Goal: Transaction & Acquisition: Purchase product/service

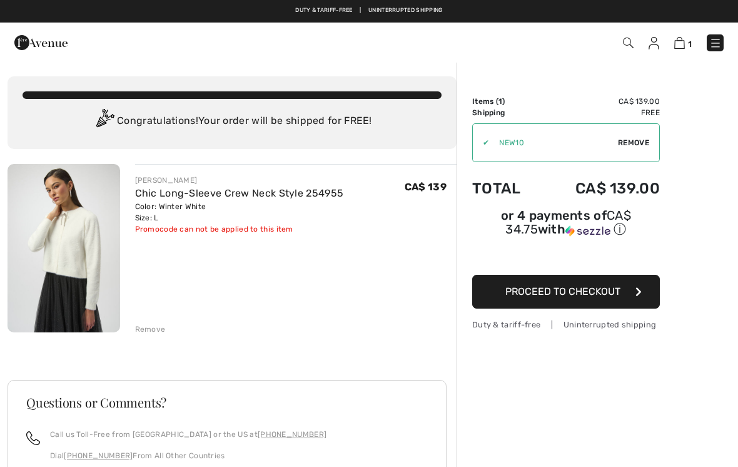
click at [634, 143] on span "Remove" at bounding box center [633, 142] width 31 height 11
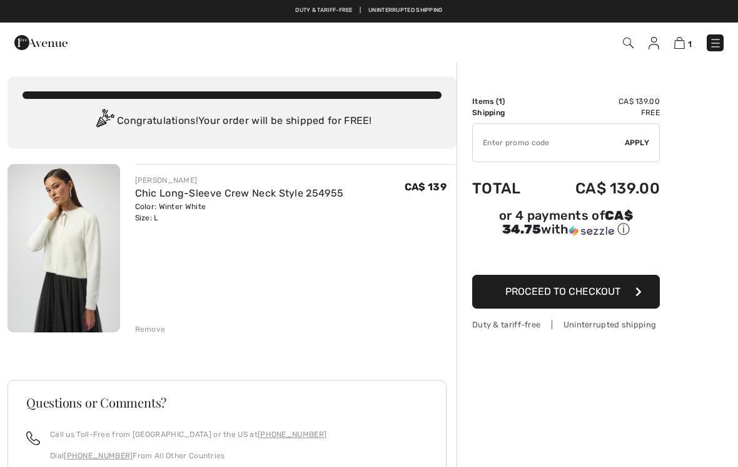
click at [494, 150] on input "TEXT" at bounding box center [549, 143] width 152 height 38
type input "LIVE10"
click at [632, 141] on span "Apply" at bounding box center [637, 142] width 25 height 11
click at [633, 145] on span "Remove" at bounding box center [633, 142] width 31 height 11
click at [711, 48] on img at bounding box center [715, 43] width 13 height 13
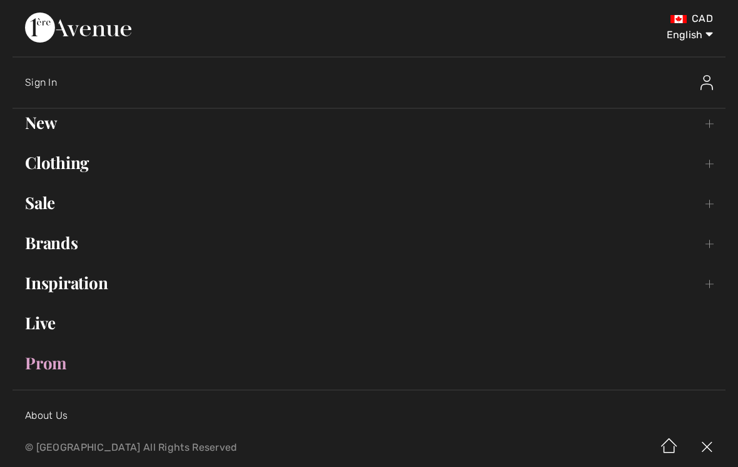
click at [79, 161] on link "Clothing Toggle submenu" at bounding box center [369, 163] width 713 height 28
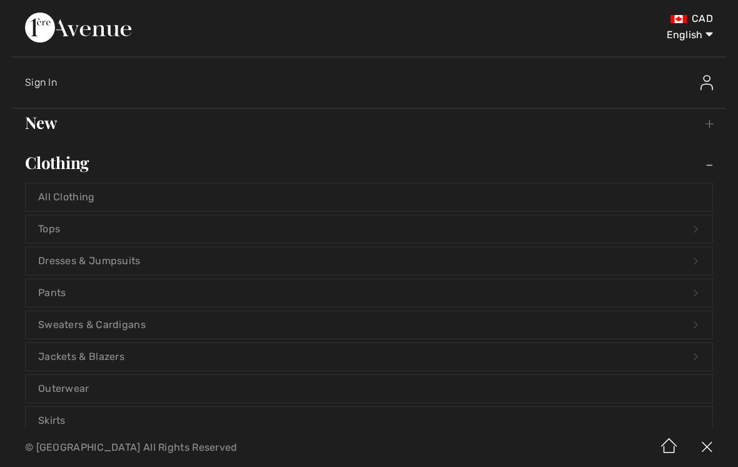
click at [63, 290] on link "Pants Open submenu" at bounding box center [369, 293] width 687 height 28
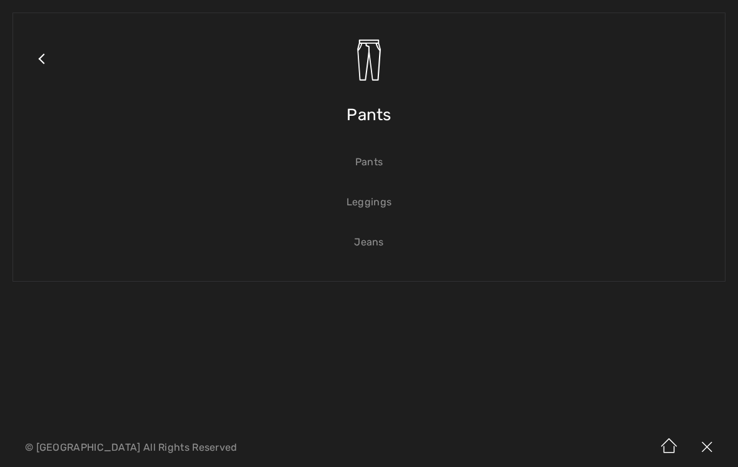
click at [375, 167] on link "Pants" at bounding box center [369, 162] width 687 height 28
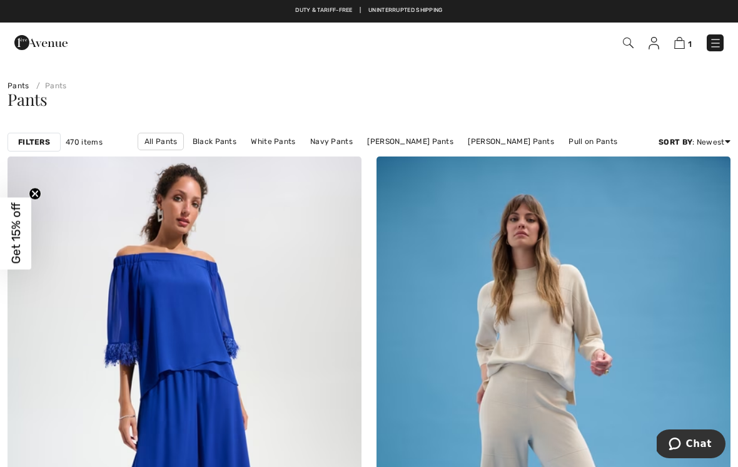
click at [197, 144] on link "Black Pants" at bounding box center [214, 141] width 56 height 16
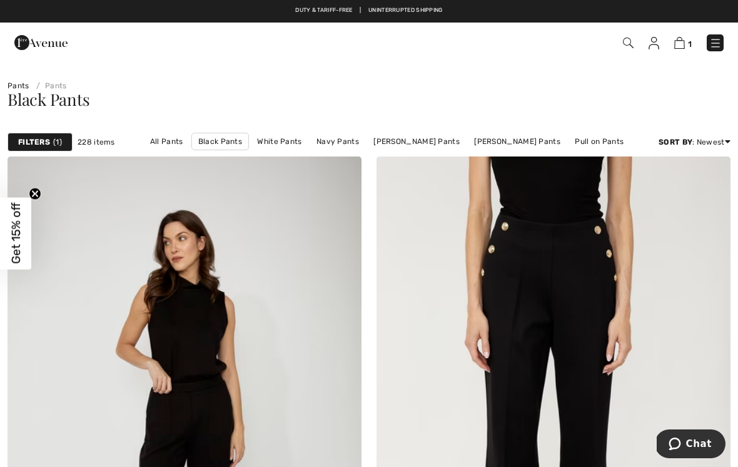
click at [50, 147] on div "Filters 1" at bounding box center [40, 142] width 65 height 19
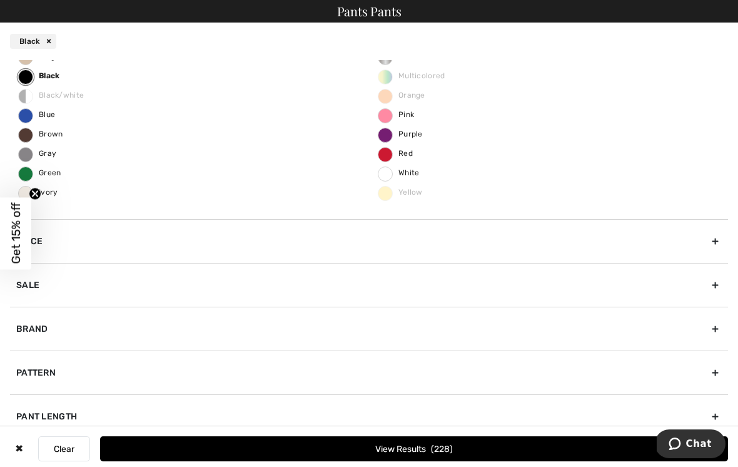
click at [83, 334] on div "Brand" at bounding box center [369, 329] width 718 height 44
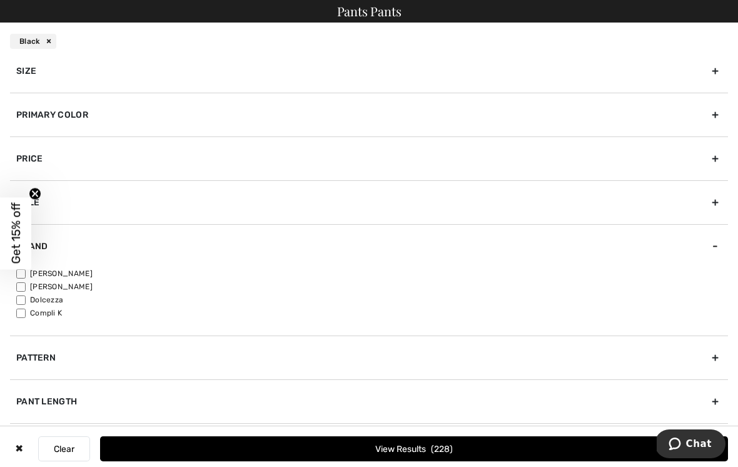
scroll to position [11, 0]
click at [86, 270] on label "[PERSON_NAME]" at bounding box center [372, 273] width 712 height 11
click at [26, 270] on input"] "[PERSON_NAME]" at bounding box center [20, 273] width 9 height 9
checkbox input"] "true"
click at [408, 442] on button "View Results 156" at bounding box center [414, 448] width 628 height 25
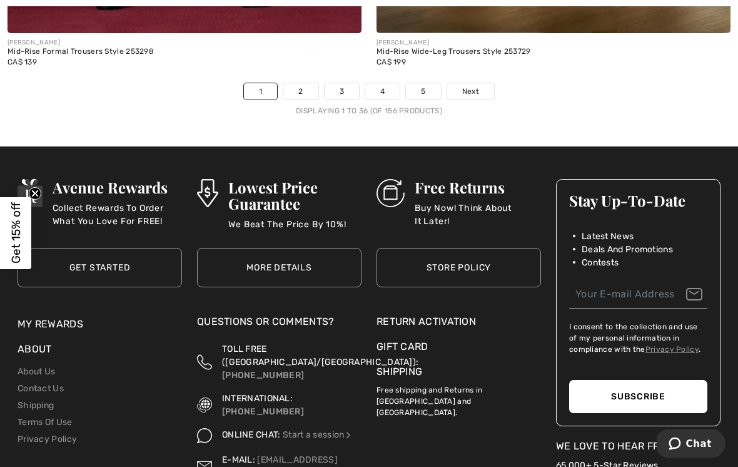
scroll to position [11025, 0]
click at [473, 88] on link "Next" at bounding box center [470, 91] width 47 height 16
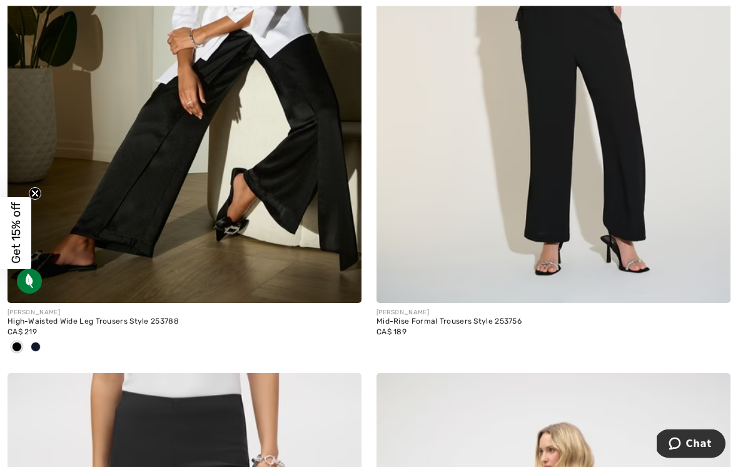
scroll to position [2771, 0]
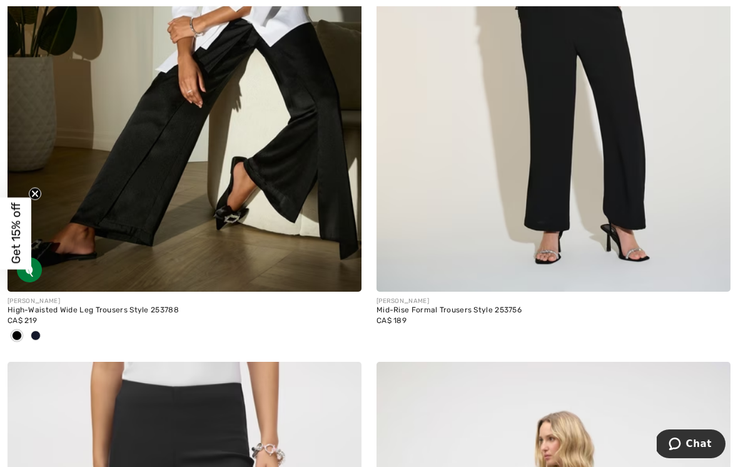
click at [610, 158] on img at bounding box center [554, 25] width 354 height 531
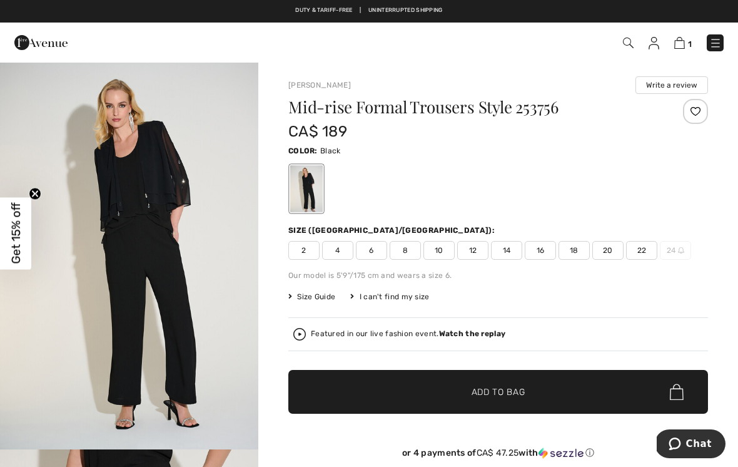
click at [474, 253] on span "12" at bounding box center [472, 250] width 31 height 19
click at [514, 392] on span "Add to Bag" at bounding box center [499, 391] width 54 height 13
click at [677, 49] on img at bounding box center [678, 43] width 11 height 12
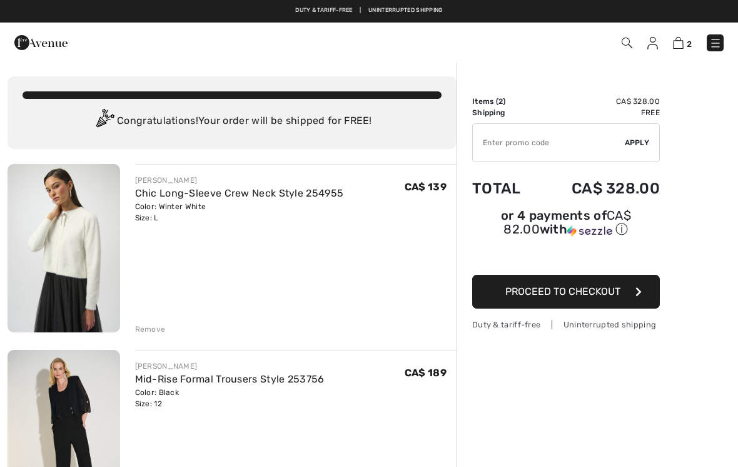
click at [494, 150] on input "TEXT" at bounding box center [549, 143] width 152 height 38
type input "LIVE10"
click at [637, 148] on div "✔ Apply Remove" at bounding box center [566, 142] width 188 height 39
click at [636, 143] on span "Apply" at bounding box center [637, 142] width 25 height 11
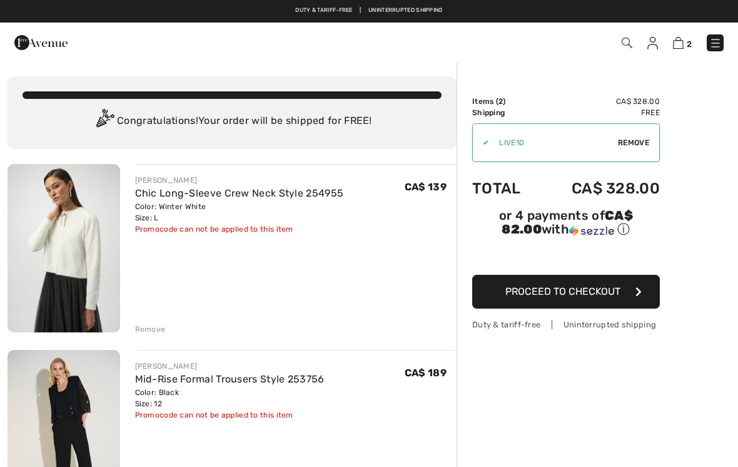
click at [634, 145] on span "Remove" at bounding box center [633, 142] width 31 height 11
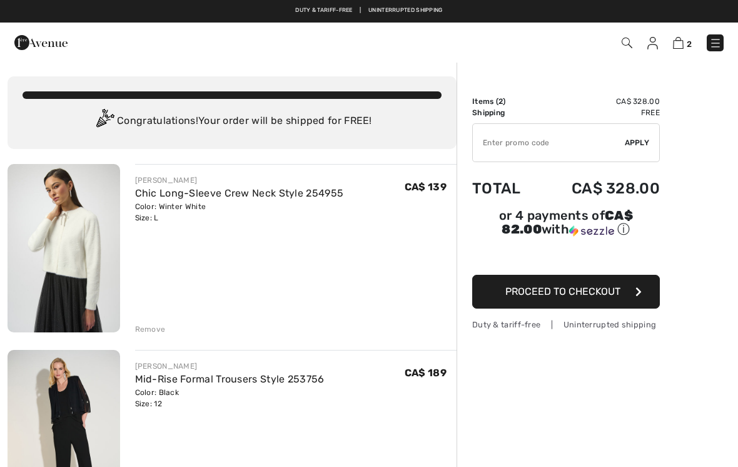
click at [489, 148] on input "TEXT" at bounding box center [549, 143] width 152 height 38
type input "NEW10"
click at [638, 148] on div "✔ Apply Remove" at bounding box center [566, 142] width 188 height 39
click at [637, 146] on span "Apply" at bounding box center [637, 142] width 25 height 11
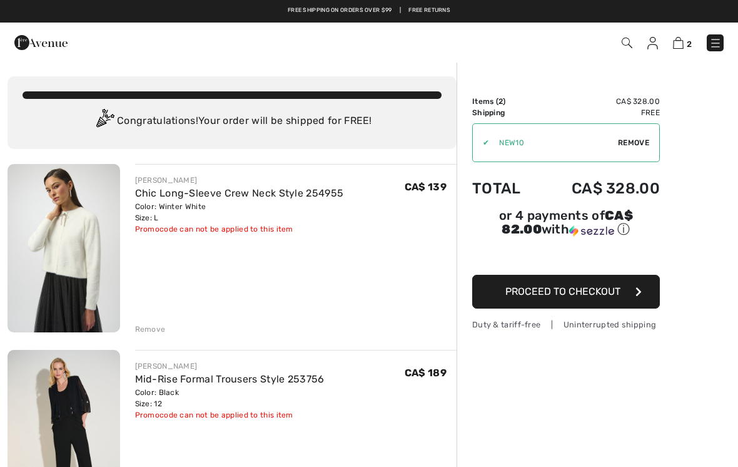
click at [258, 198] on link "Chic Long-Sleeve Crew Neck Style 254955" at bounding box center [239, 193] width 209 height 12
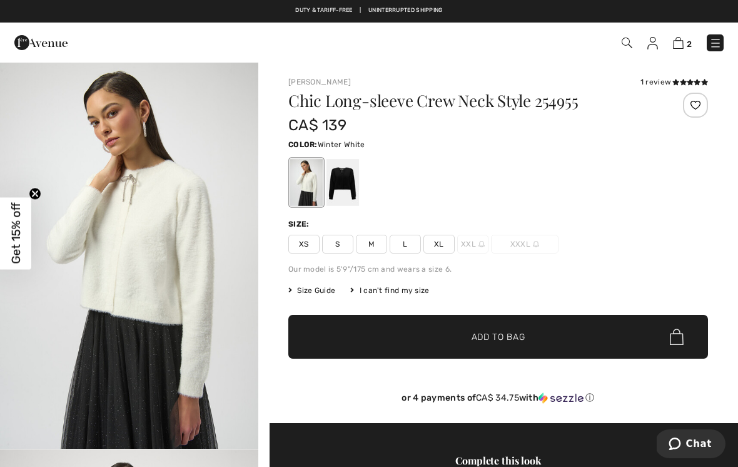
click at [165, 267] on img "1 / 5" at bounding box center [129, 254] width 258 height 387
click at [652, 186] on div at bounding box center [498, 182] width 420 height 52
